Goal: Check status: Check status

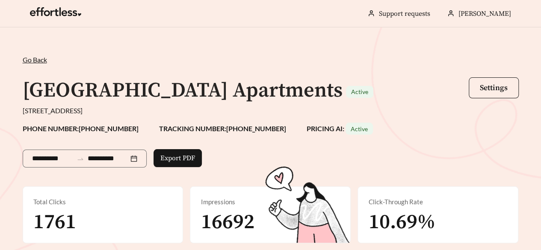
click at [31, 63] on span "Go Back" at bounding box center [35, 60] width 24 height 8
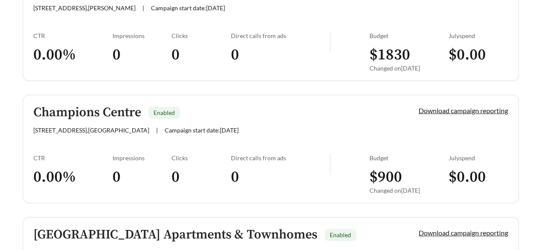
scroll to position [1154, 0]
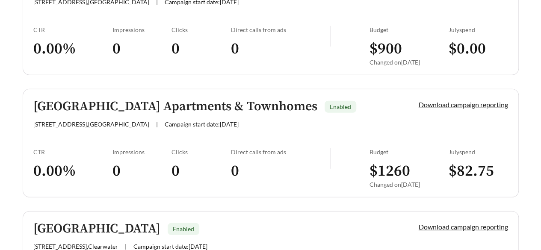
click at [140, 101] on h5 "[GEOGRAPHIC_DATA] Apartments & Townhomes" at bounding box center [175, 107] width 284 height 14
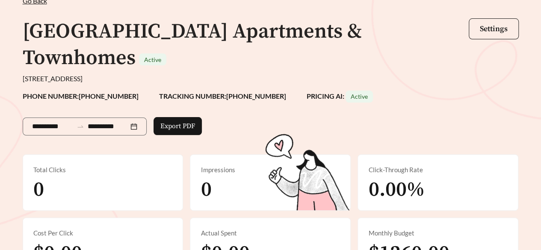
scroll to position [85, 0]
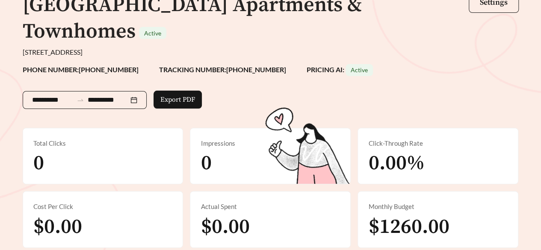
click at [146, 91] on div "**********" at bounding box center [85, 100] width 124 height 18
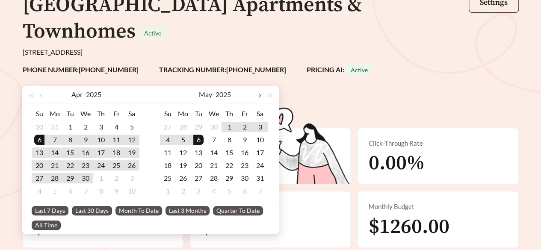
click at [259, 95] on span "button" at bounding box center [259, 96] width 4 height 4
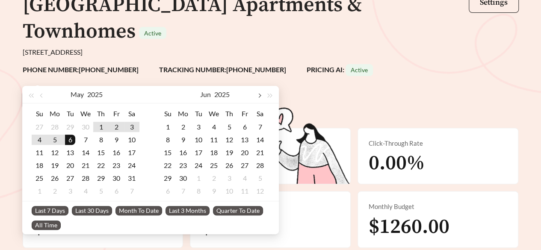
click at [259, 95] on span "button" at bounding box center [259, 96] width 4 height 4
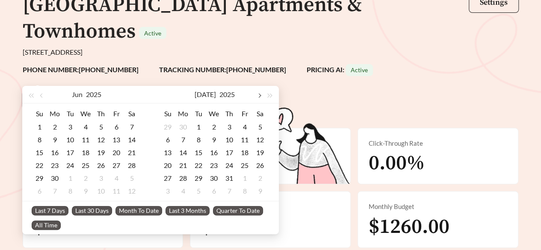
click at [258, 94] on span "button" at bounding box center [259, 96] width 4 height 4
type input "**********"
click at [244, 129] on div "1" at bounding box center [244, 127] width 10 height 10
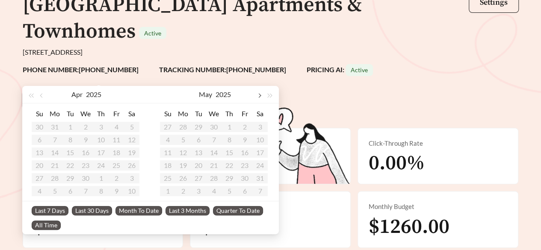
click at [259, 98] on button "button" at bounding box center [258, 94] width 11 height 17
click at [84, 211] on span "Last 30 Days" at bounding box center [92, 210] width 40 height 9
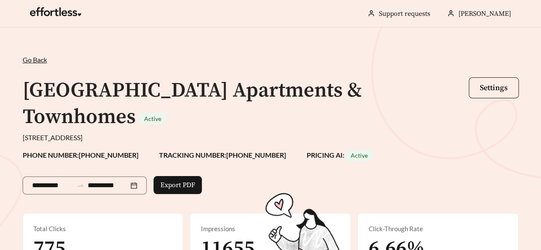
click at [38, 57] on span "Go Back" at bounding box center [35, 60] width 24 height 8
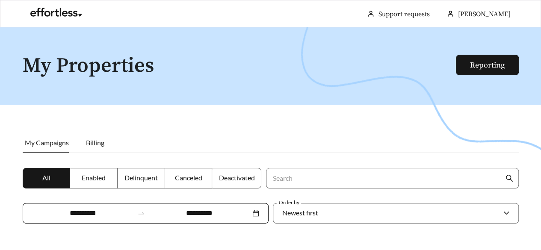
click at [257, 213] on div "**********" at bounding box center [146, 213] width 246 height 21
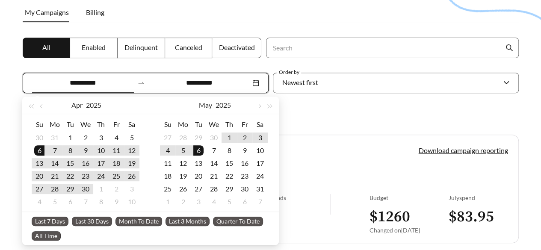
scroll to position [131, 0]
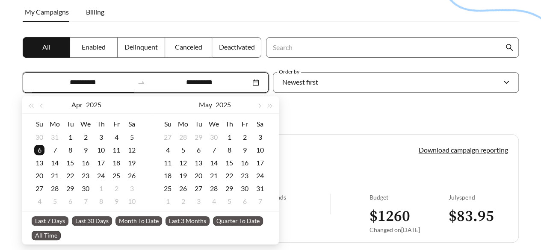
click at [96, 219] on span "Last 30 Days" at bounding box center [92, 220] width 40 height 9
type input "**********"
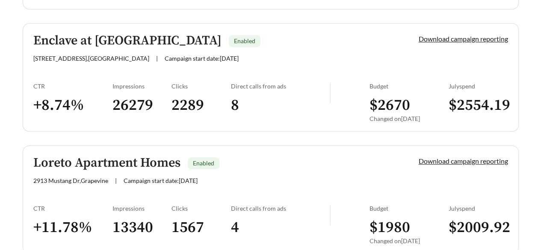
scroll to position [1831, 0]
click at [201, 54] on span "Campaign start date: [DATE]" at bounding box center [202, 57] width 74 height 7
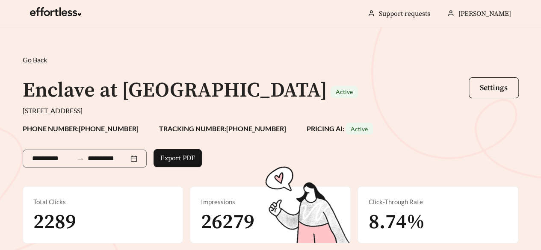
click at [32, 60] on span "Go Back" at bounding box center [35, 60] width 24 height 8
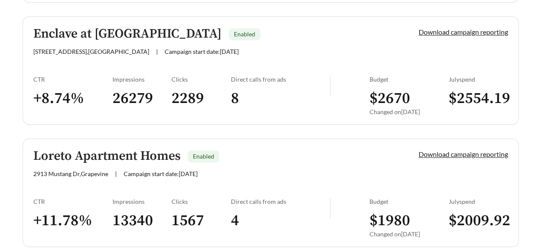
scroll to position [1880, 0]
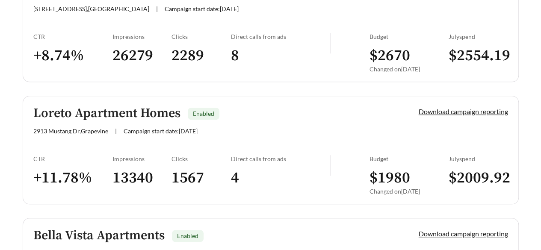
click at [134, 110] on h5 "Loreto Apartment Homes" at bounding box center [106, 113] width 147 height 14
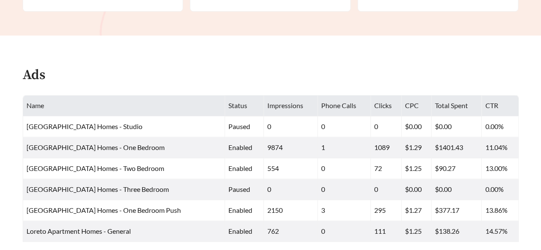
scroll to position [299, 0]
